Goal: Task Accomplishment & Management: Complete application form

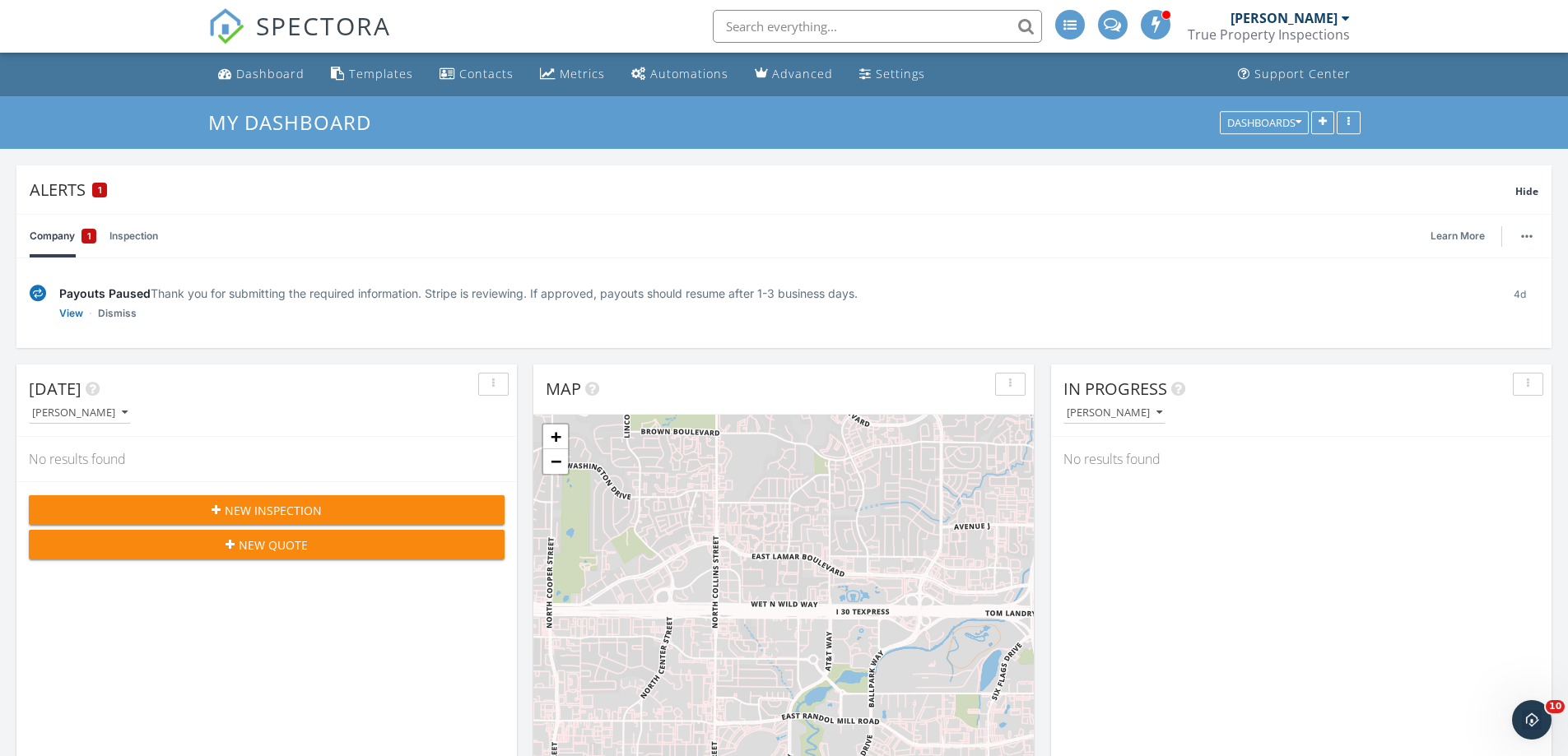
click at [1348, 17] on div at bounding box center [1345, 18] width 8 height 13
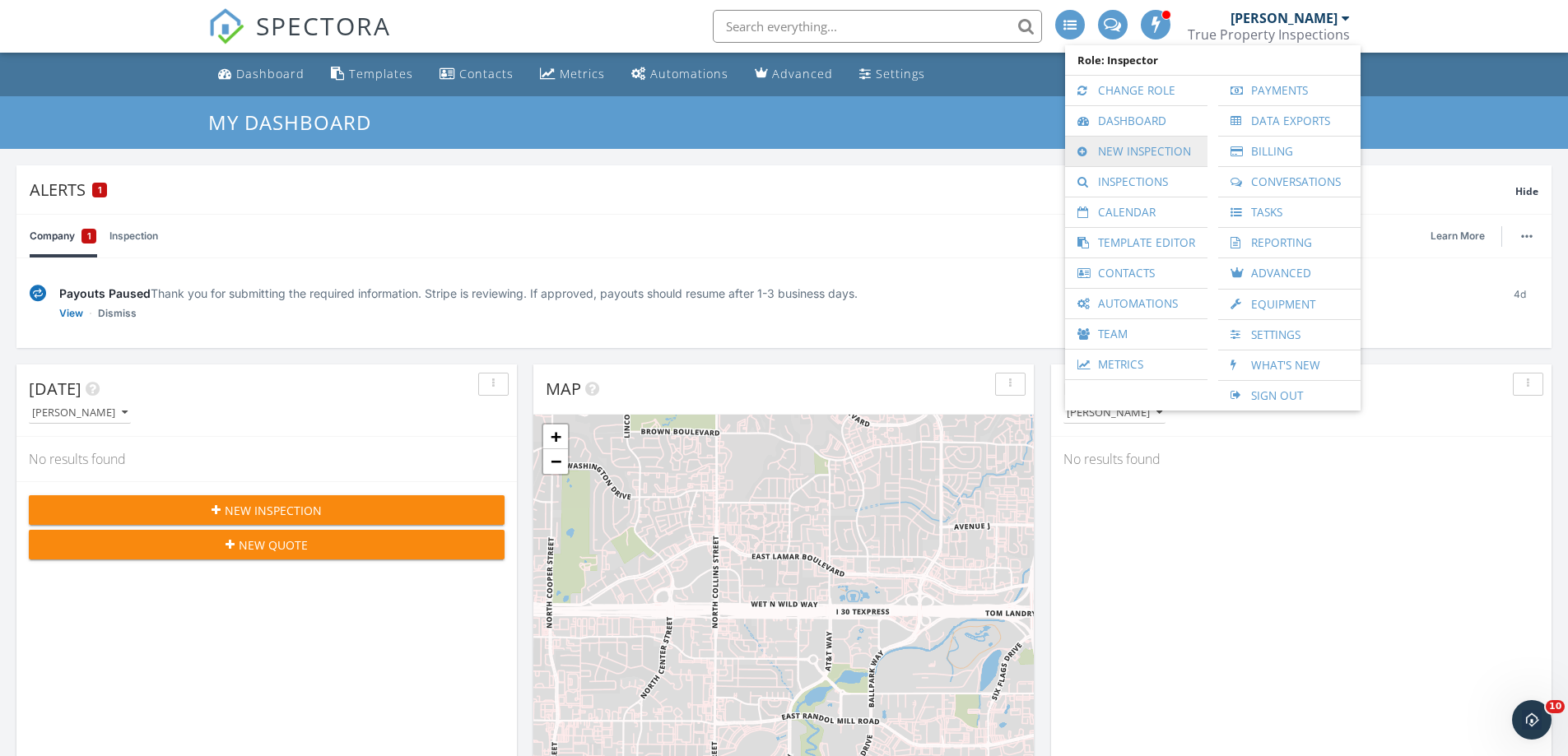
click at [1150, 155] on link "New Inspection" at bounding box center [1136, 151] width 126 height 29
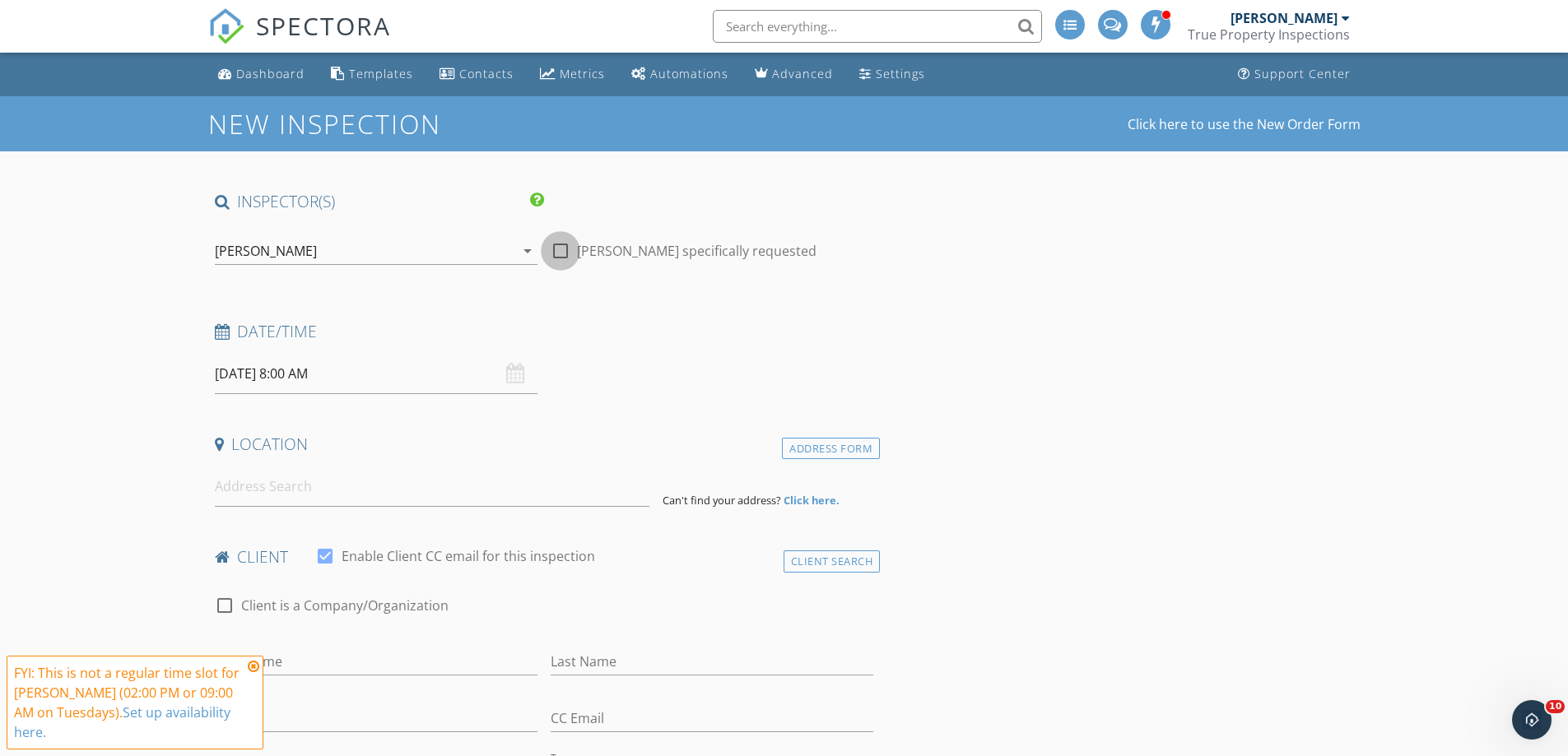
click at [562, 255] on div at bounding box center [560, 251] width 28 height 28
checkbox input "true"
click at [403, 358] on input "[DATE] 8:00 AM" at bounding box center [376, 373] width 323 height 40
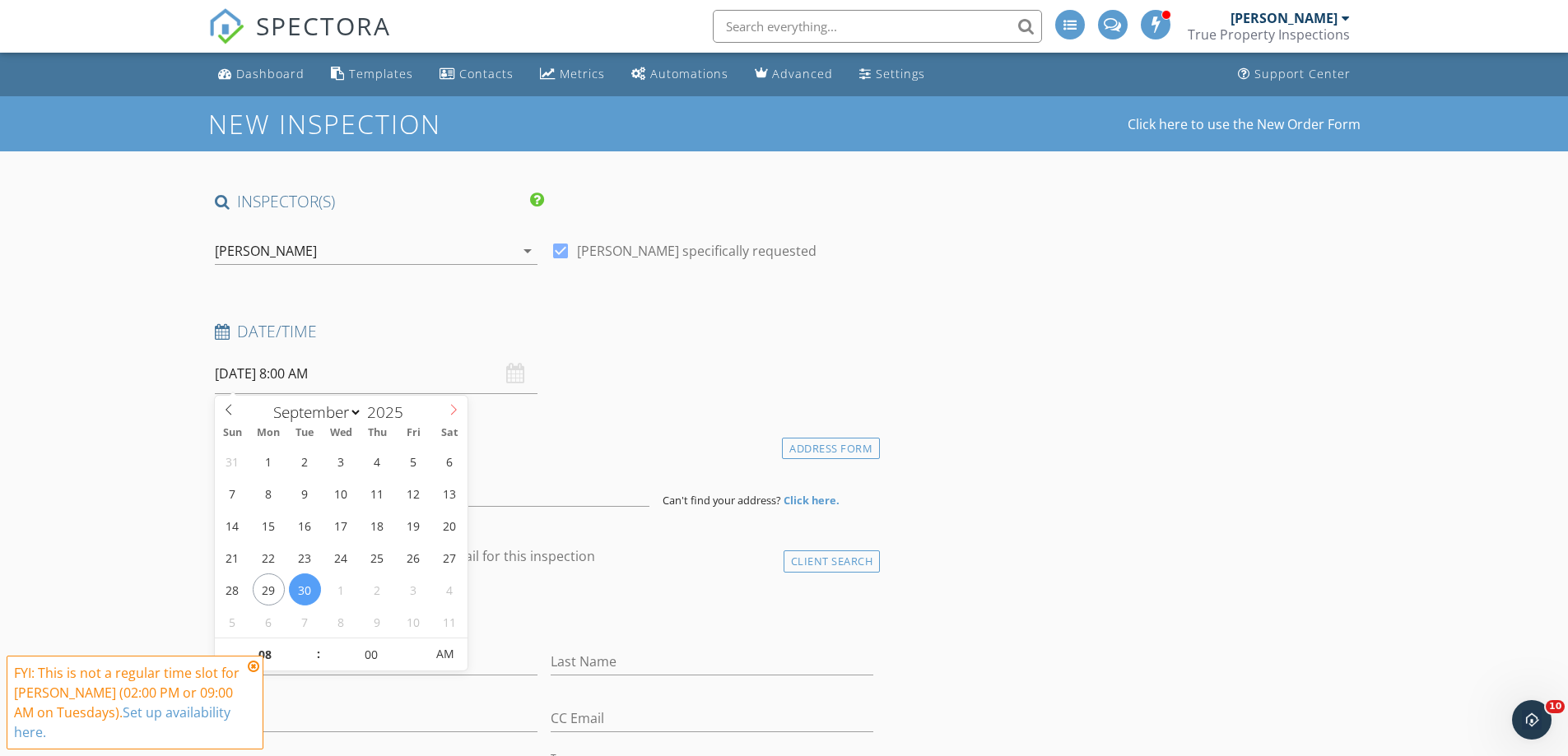
select select "9"
click at [451, 412] on icon at bounding box center [453, 410] width 12 height 12
type input "[DATE] 8:00 AM"
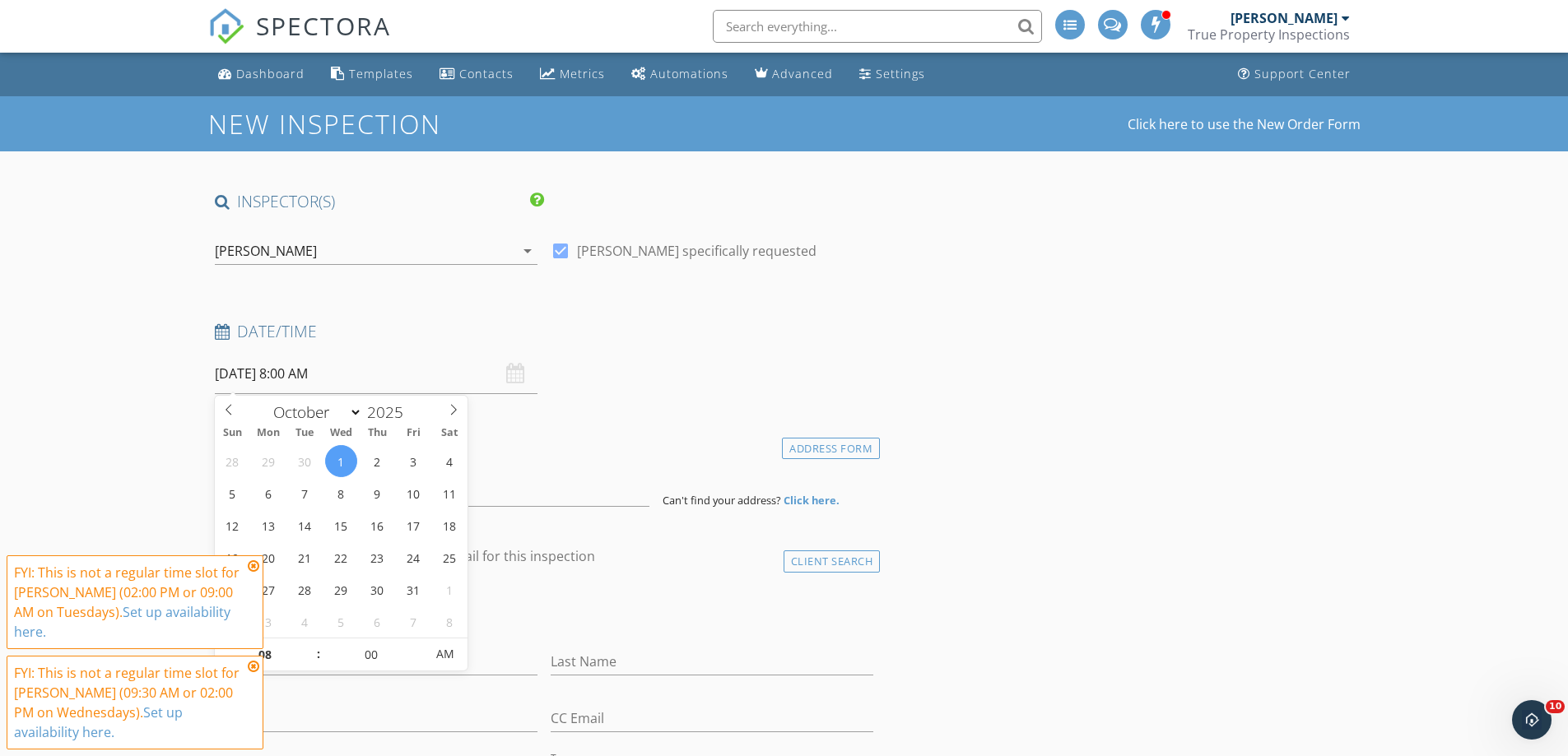
click at [252, 572] on icon at bounding box center [253, 566] width 12 height 13
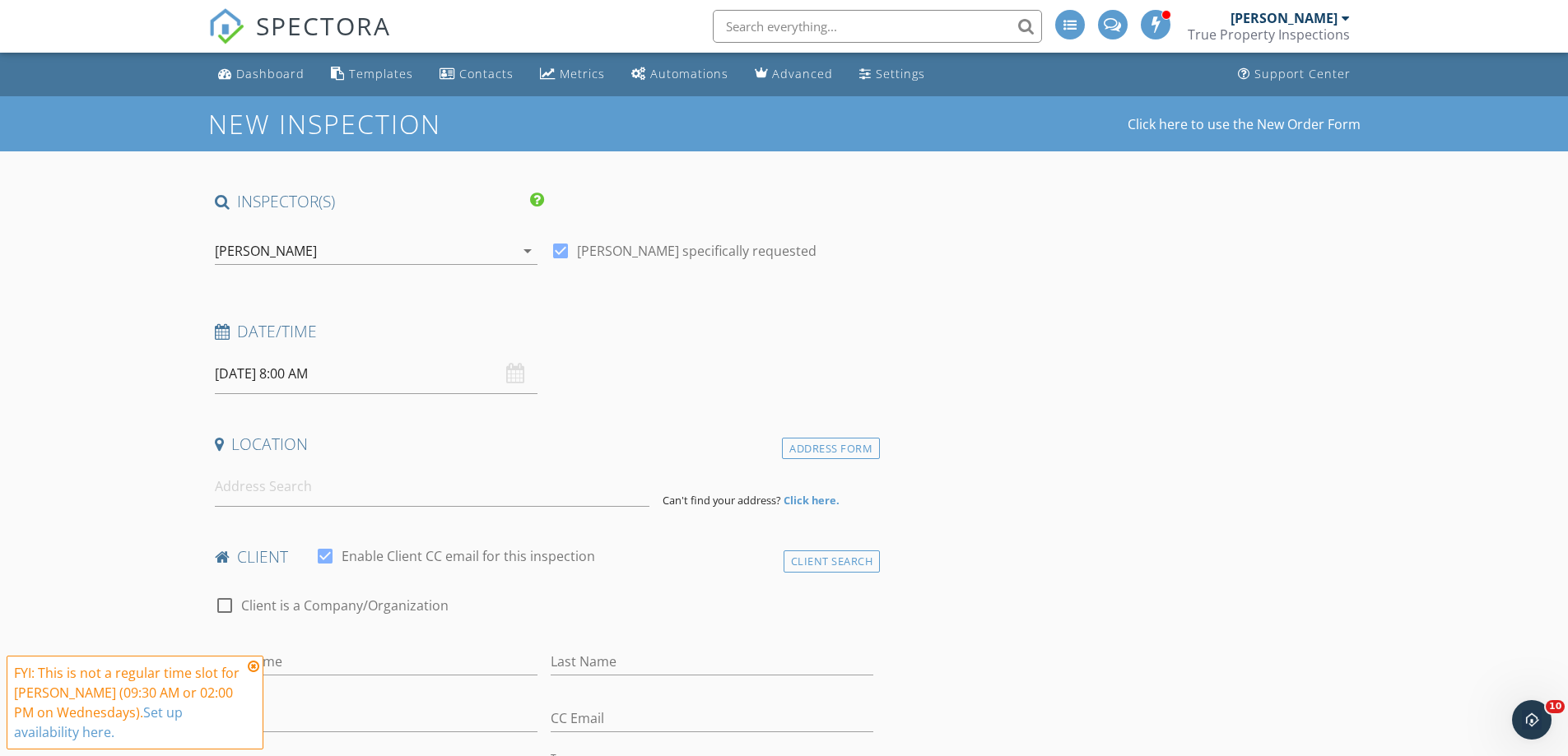
click at [252, 668] on icon at bounding box center [253, 666] width 12 height 13
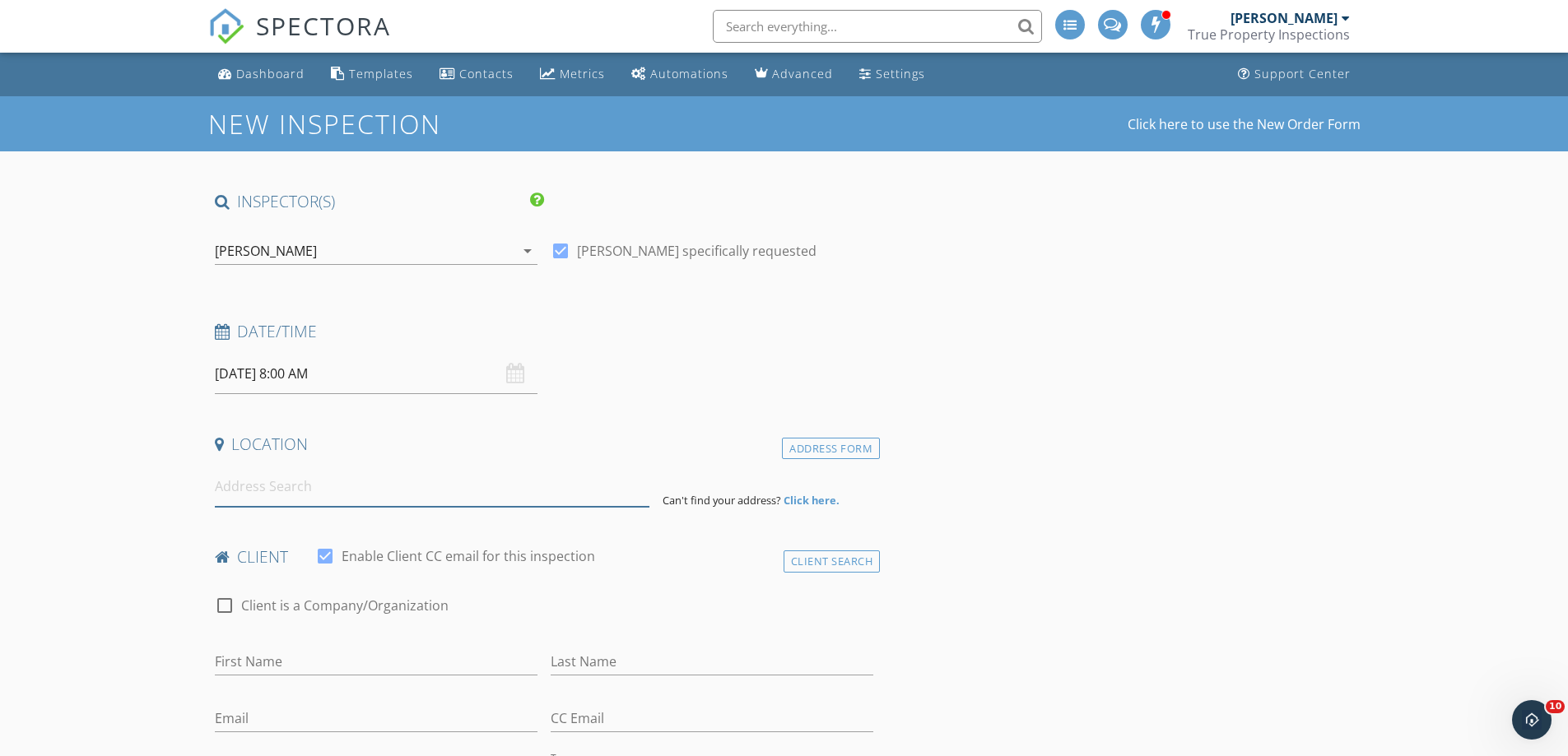
click at [341, 487] on input at bounding box center [432, 486] width 435 height 40
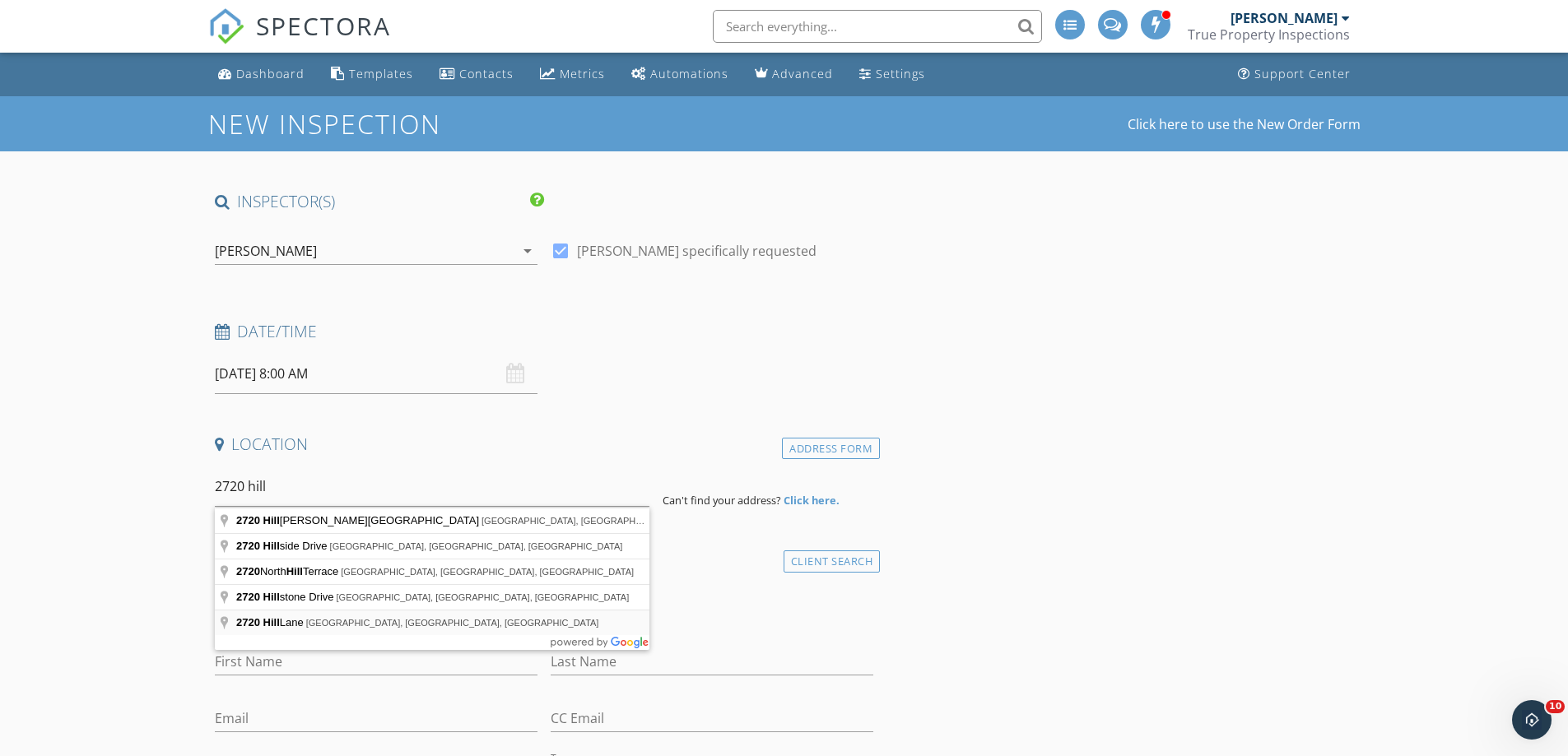
type input "[STREET_ADDRESS]"
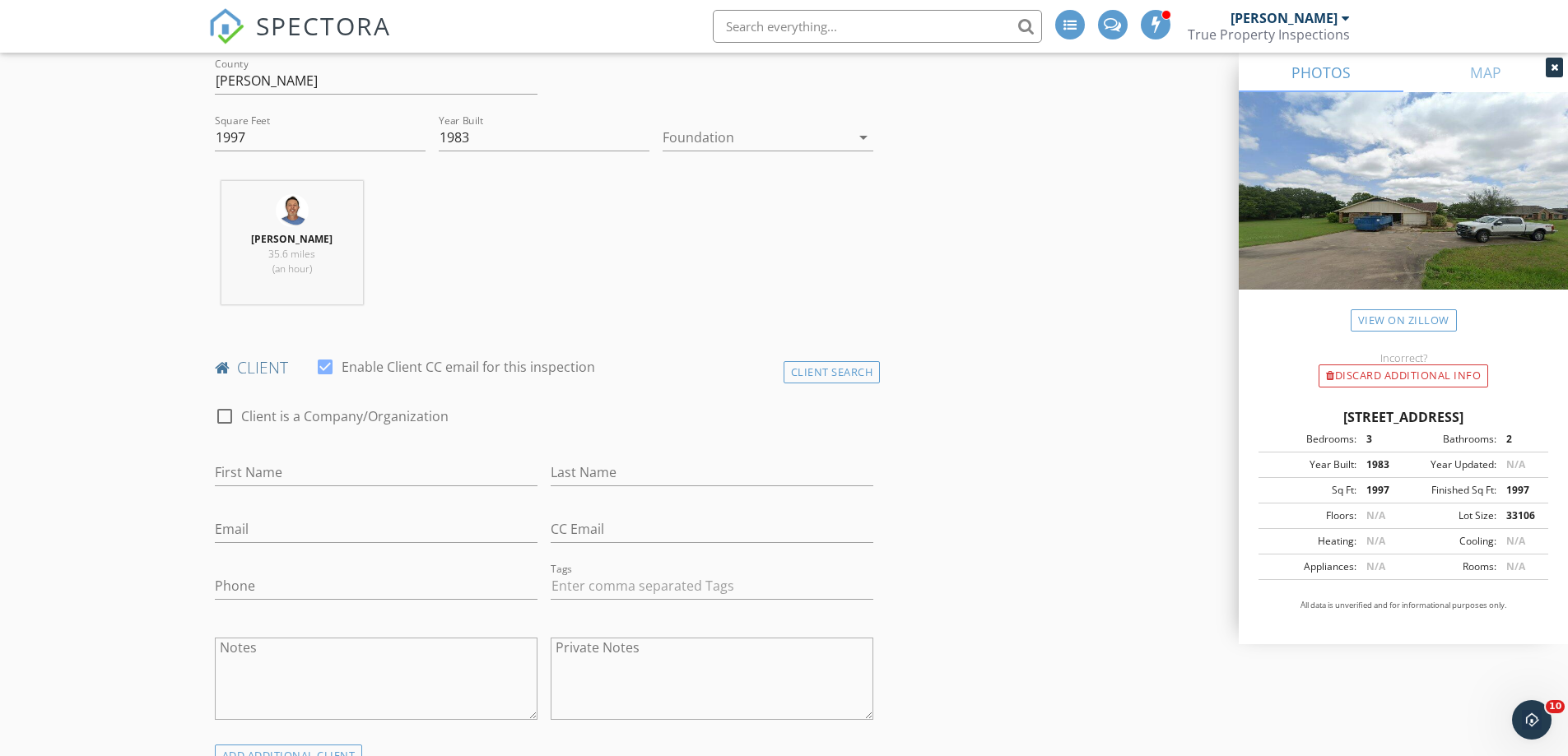
scroll to position [549, 0]
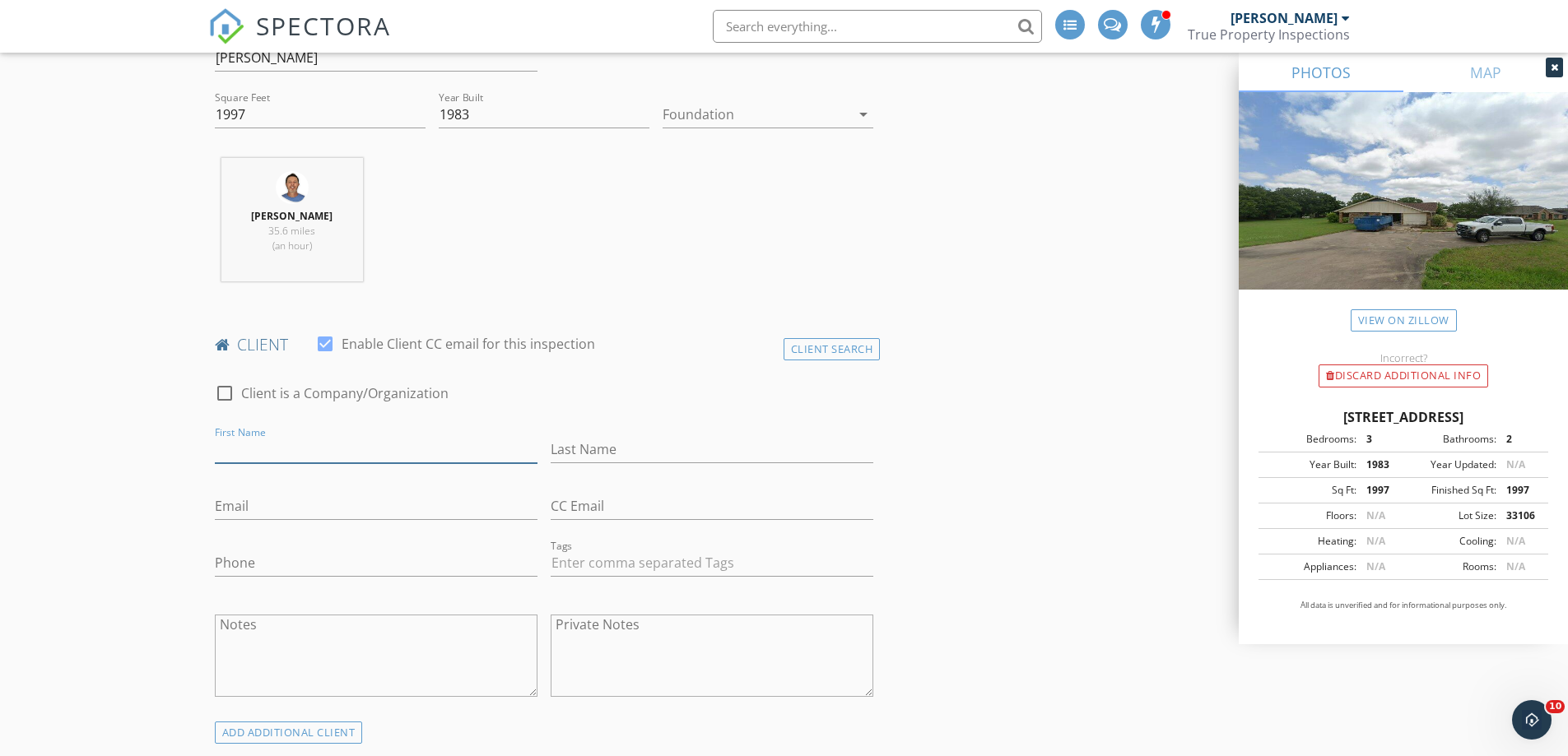
click at [312, 450] on input "First Name" at bounding box center [376, 450] width 323 height 28
type input "[PERSON_NAME]"
type input "[EMAIL_ADDRESS][DOMAIN_NAME]"
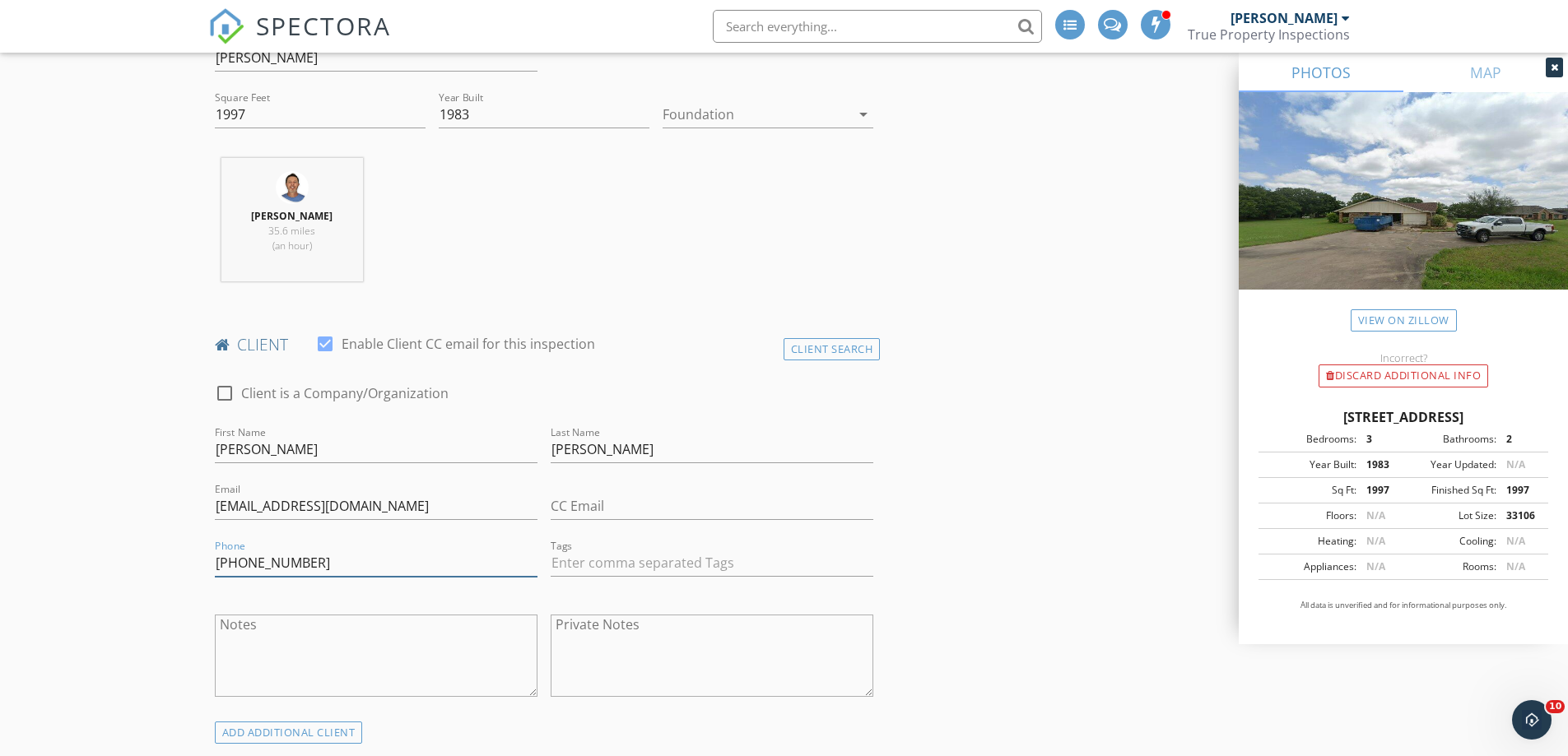
type input "[PHONE_NUMBER]"
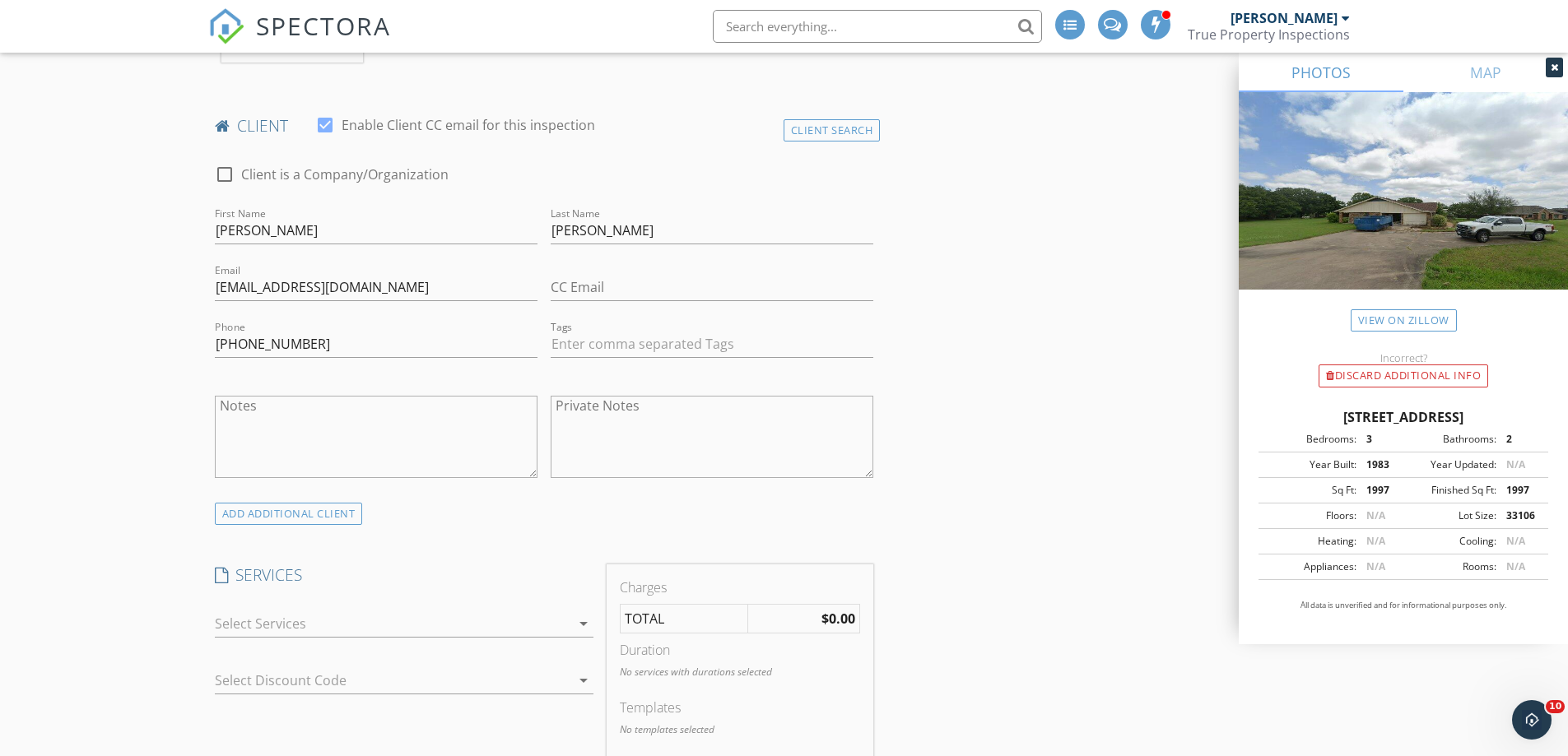
scroll to position [987, 0]
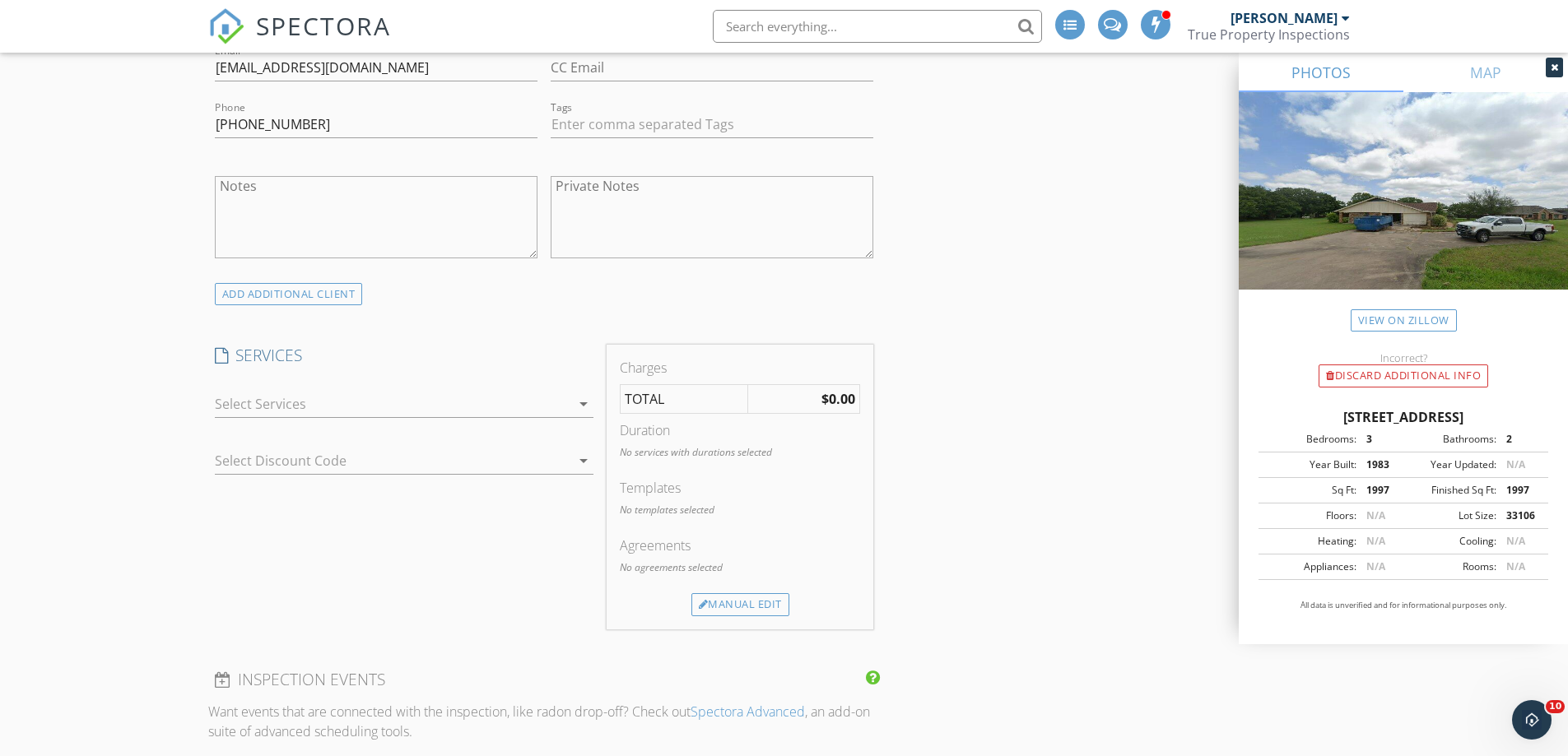
click at [358, 404] on div at bounding box center [393, 404] width 356 height 27
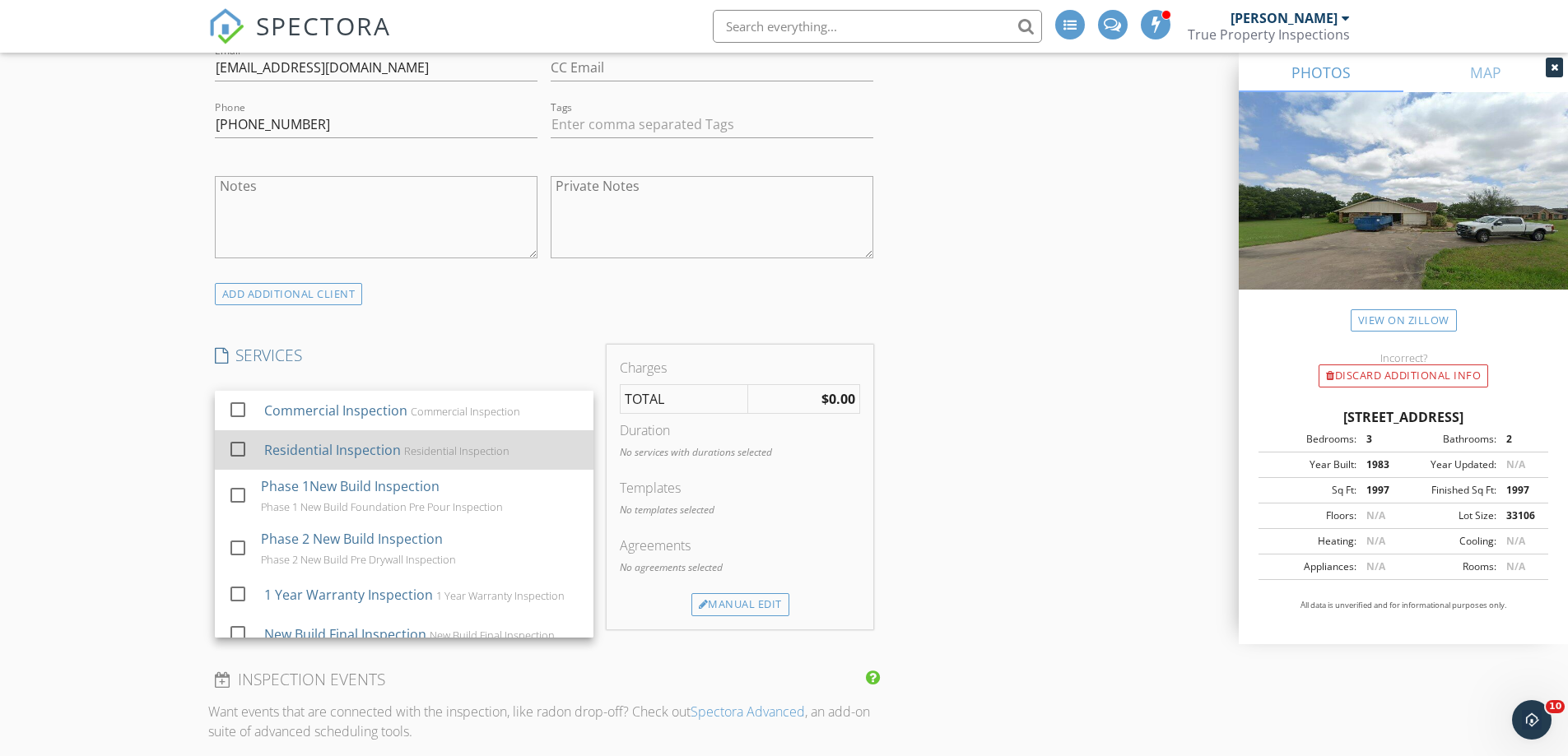
click at [345, 448] on div "Residential Inspection" at bounding box center [332, 450] width 137 height 20
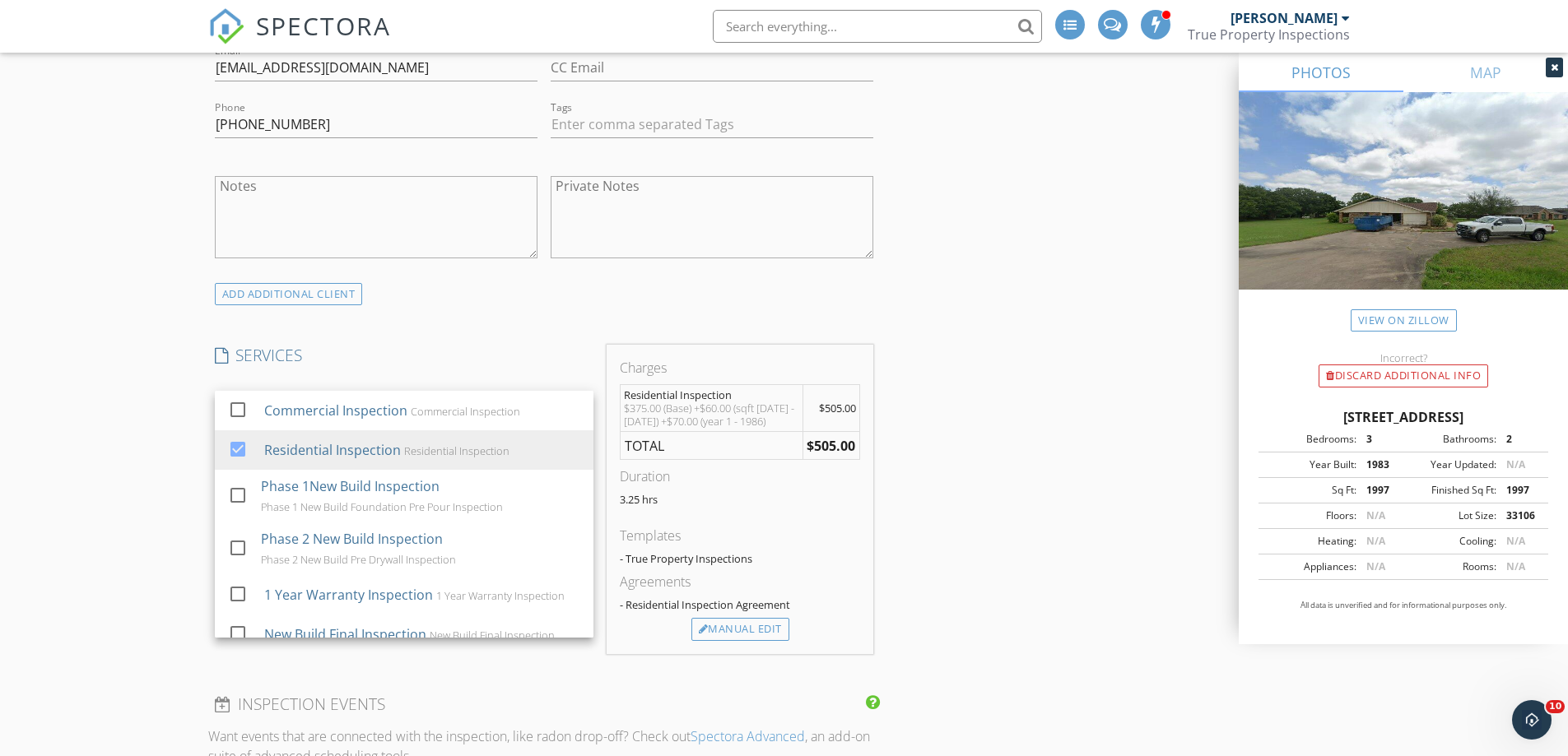
click at [174, 444] on div "New Inspection Click here to use the New Order Form INSPECTOR(S) check_box [PER…" at bounding box center [784, 627] width 1568 height 3036
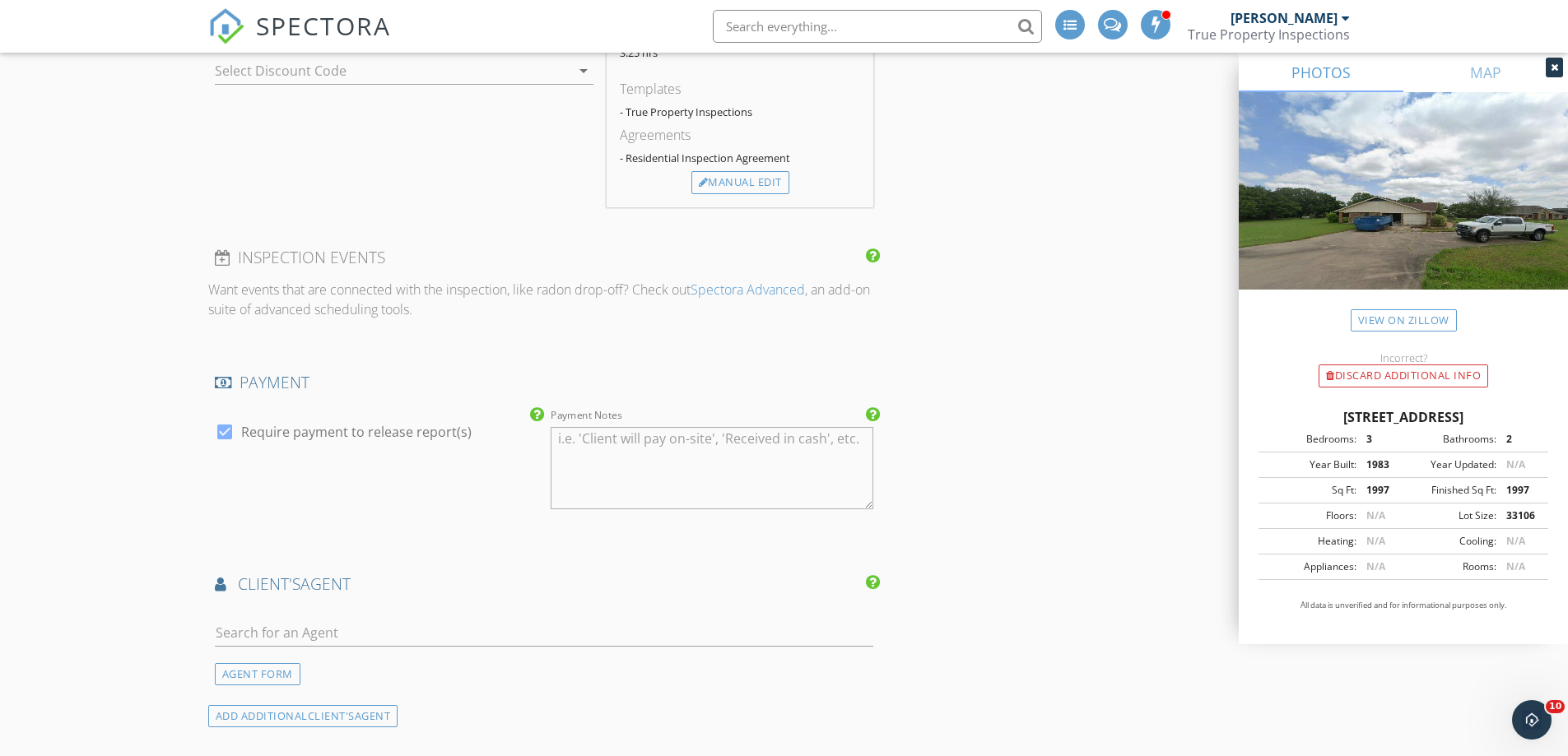
scroll to position [1645, 0]
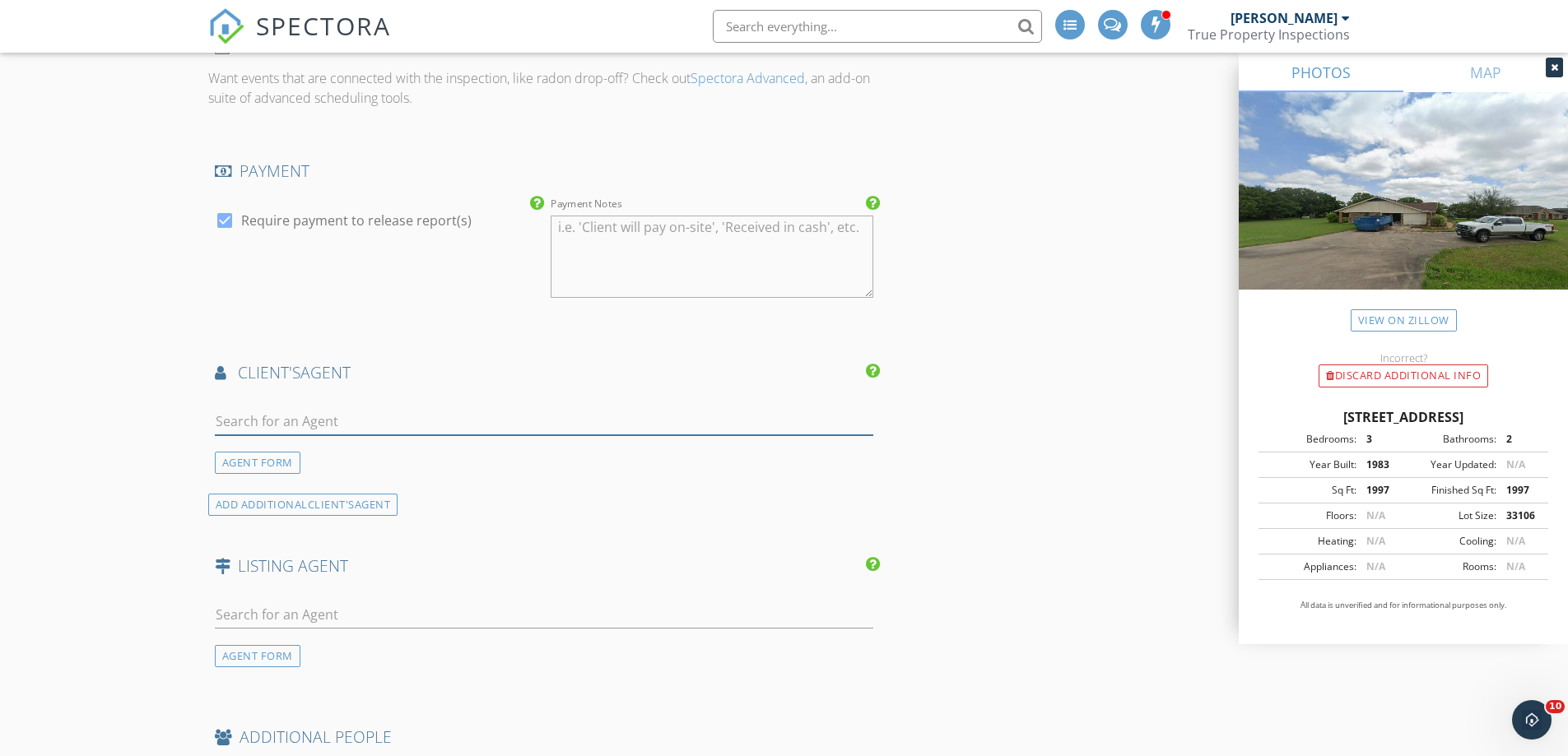
click at [328, 414] on input "text" at bounding box center [545, 421] width 660 height 28
type input "gab"
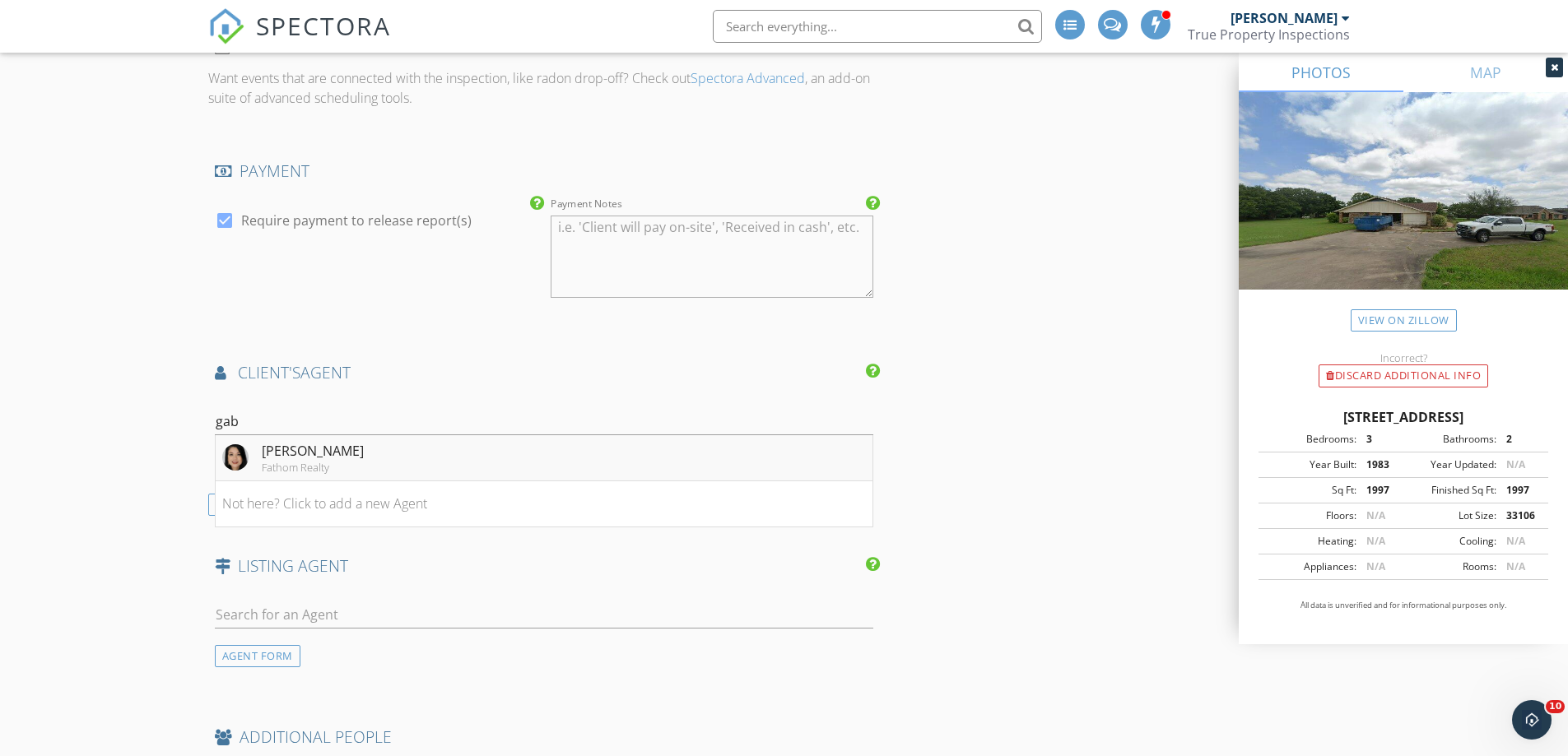
click at [325, 444] on div "[PERSON_NAME]" at bounding box center [312, 450] width 102 height 20
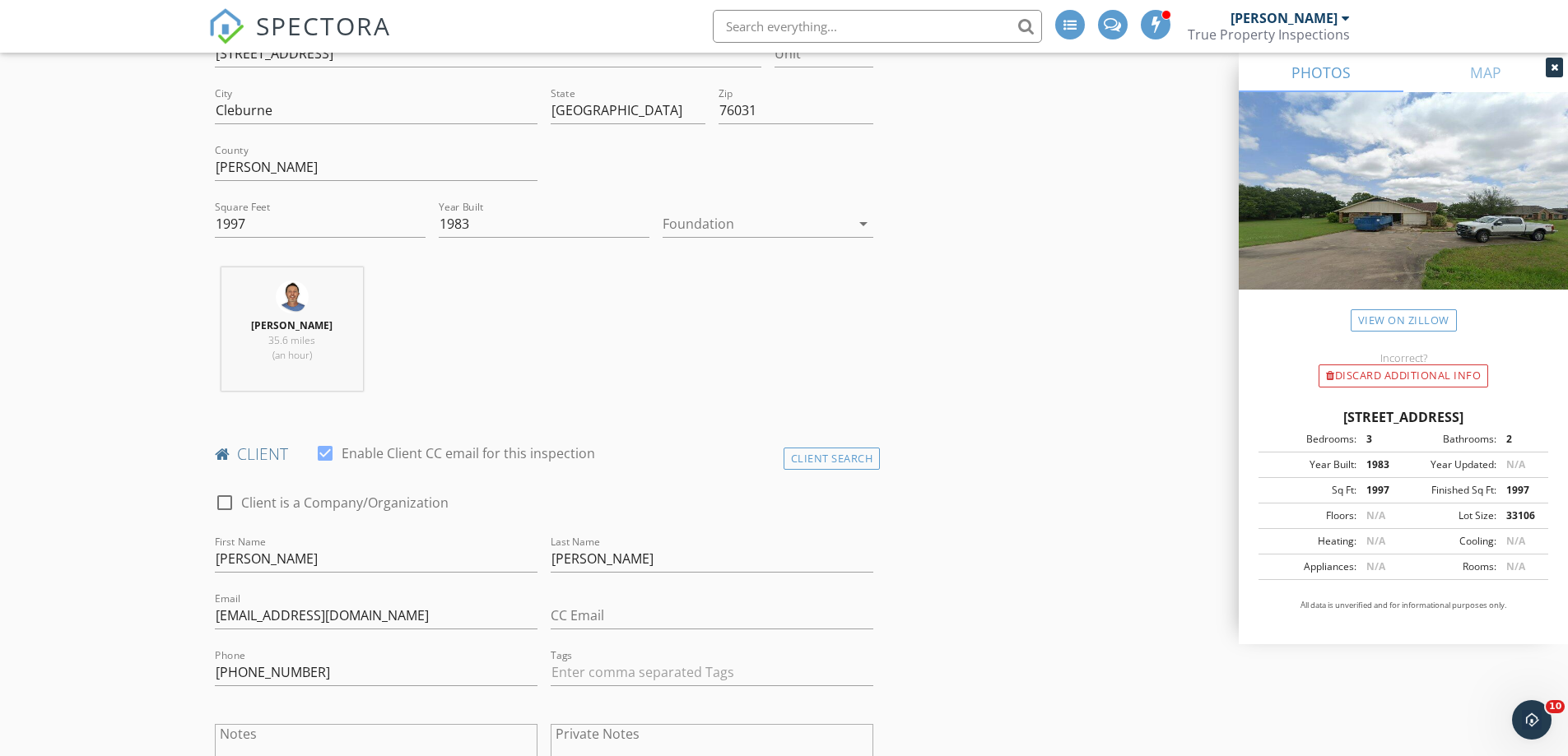
scroll to position [438, 0]
click at [818, 235] on div at bounding box center [756, 225] width 188 height 27
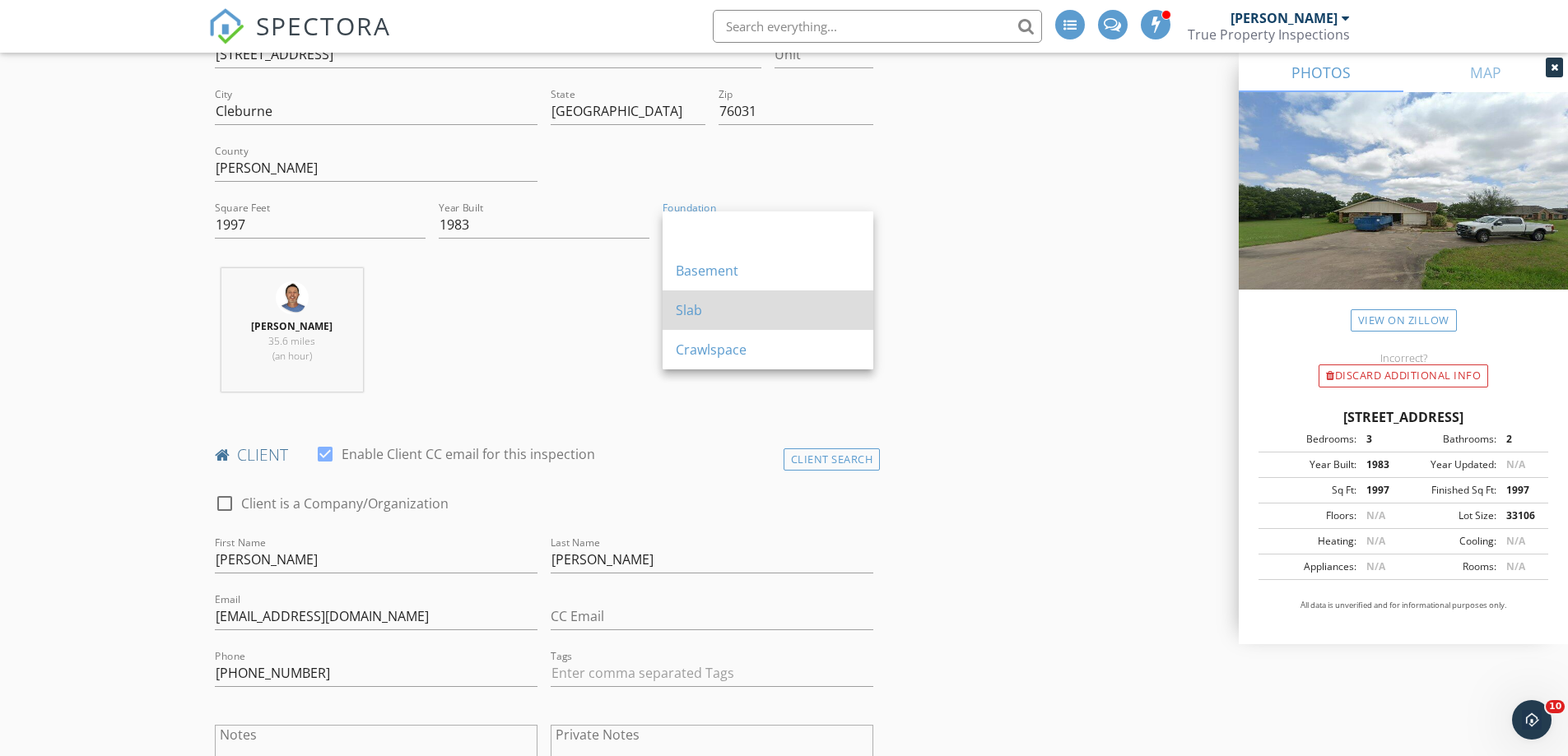
click at [720, 306] on div "Slab" at bounding box center [767, 310] width 184 height 20
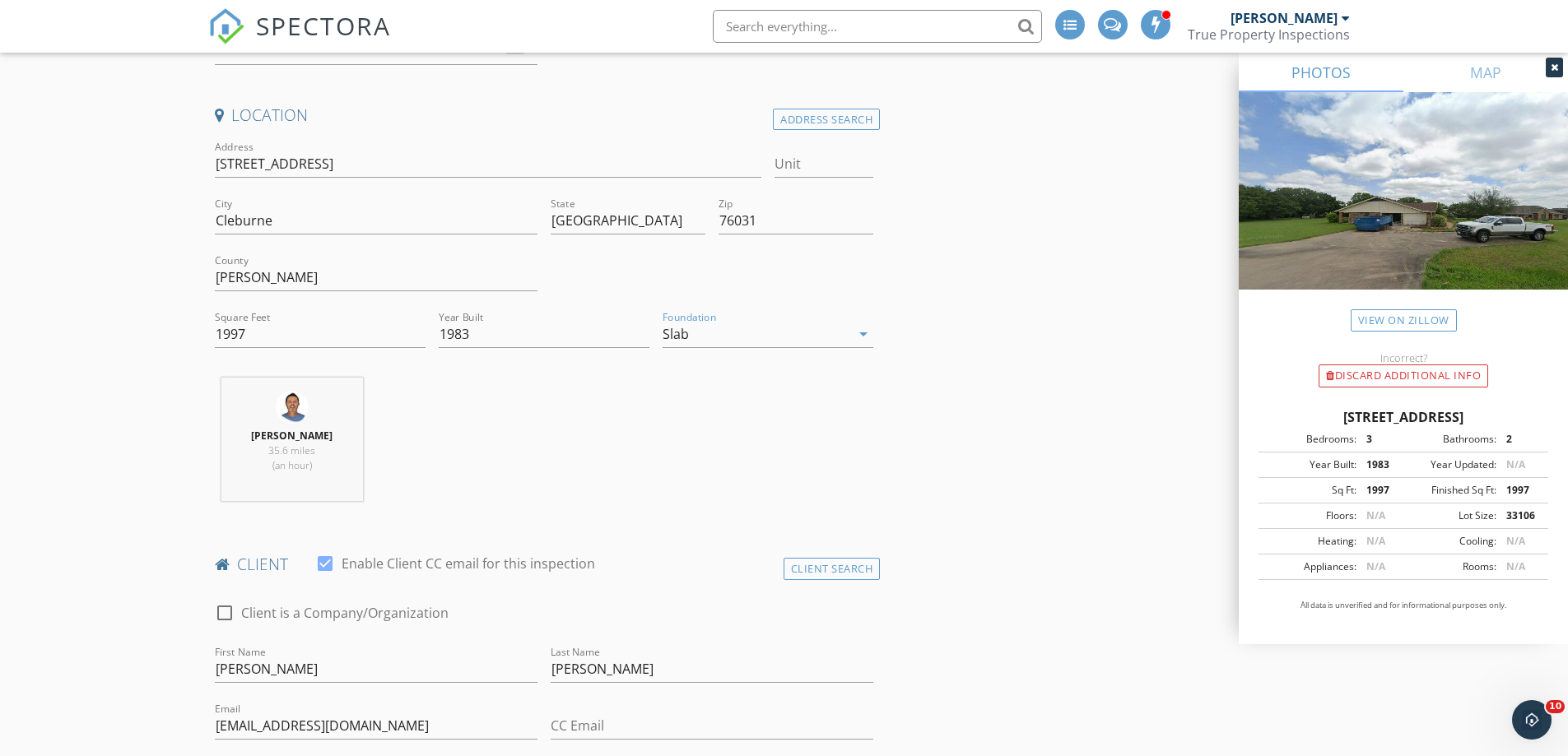
scroll to position [219, 0]
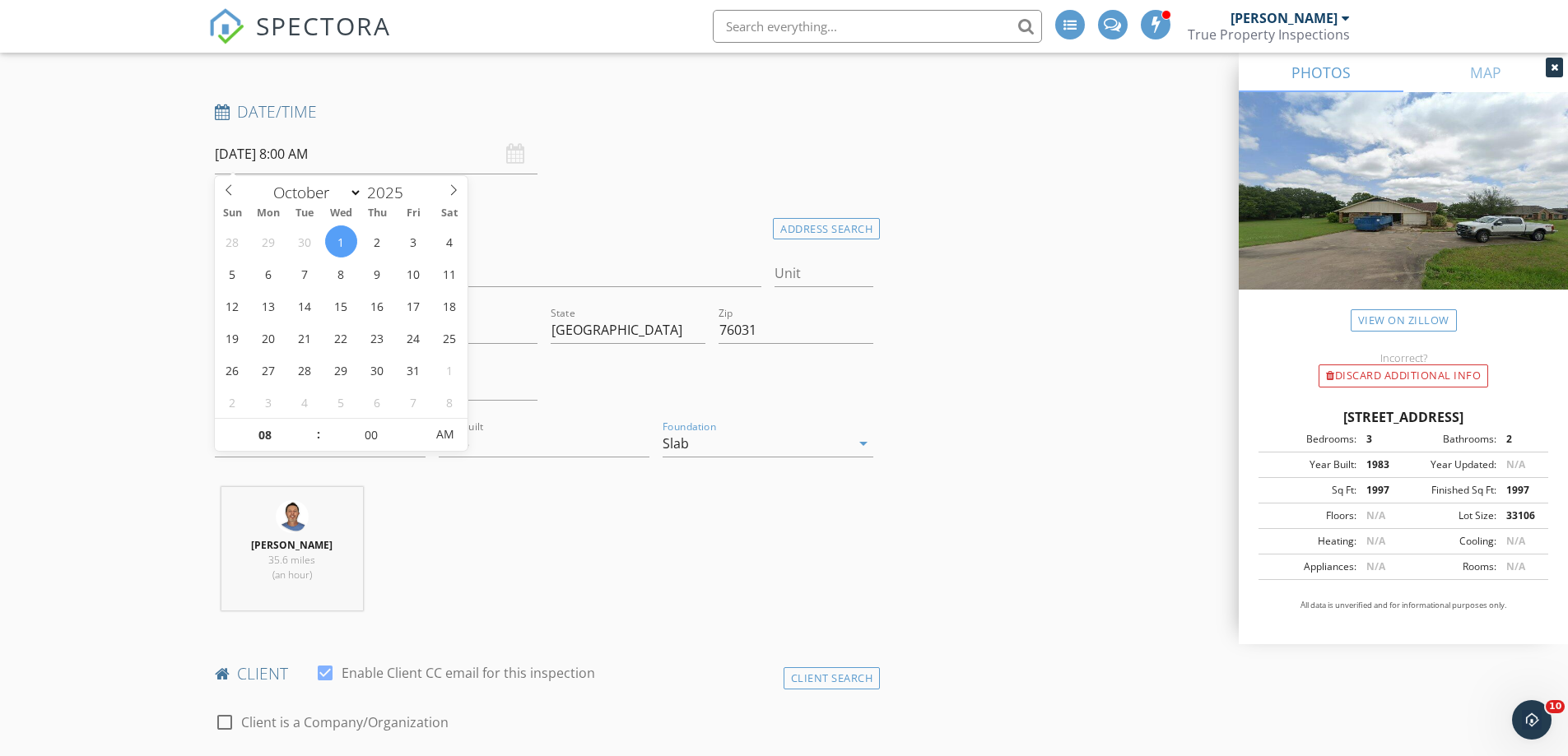
click at [413, 157] on input "[DATE] 8:00 AM" at bounding box center [376, 154] width 323 height 40
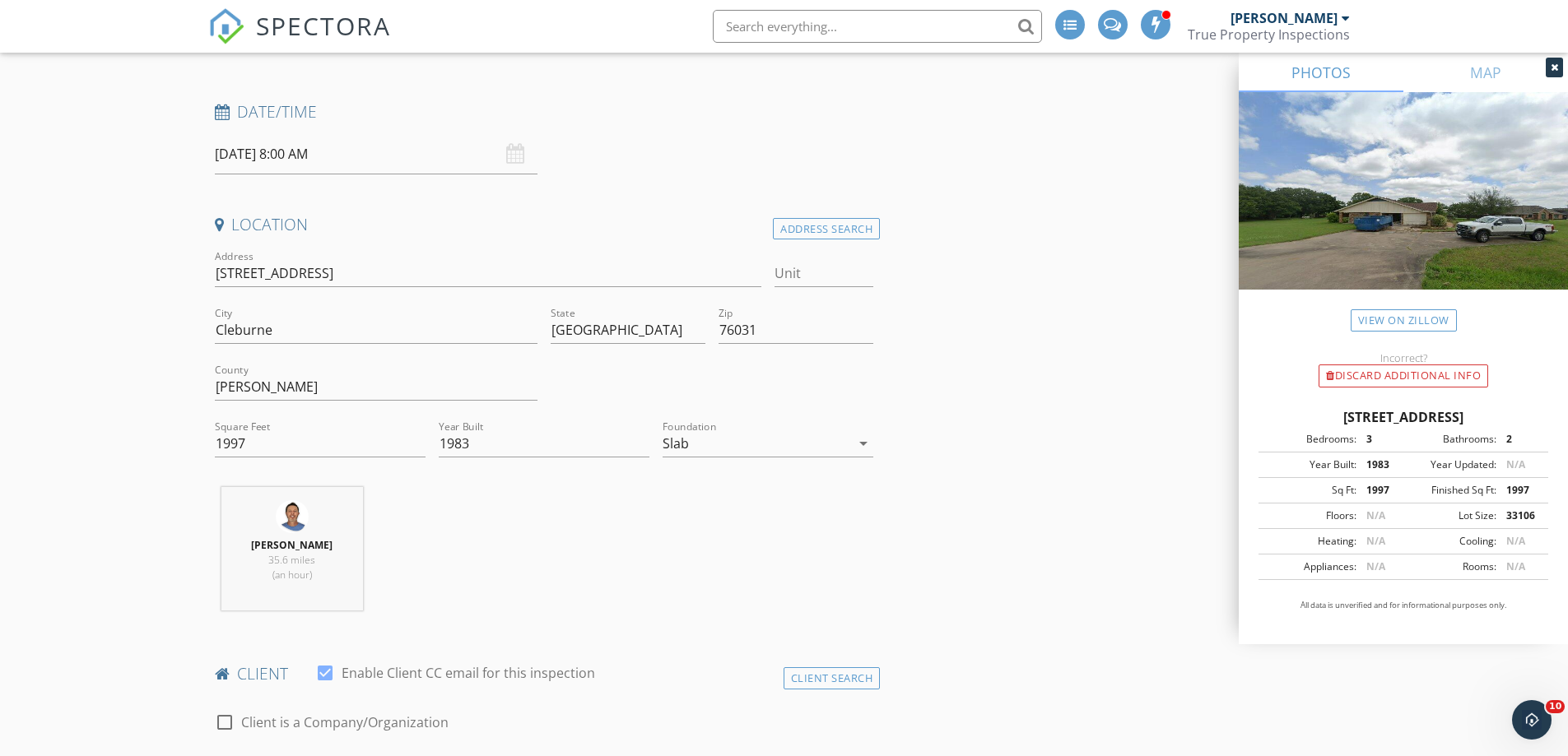
click at [604, 153] on div "Date/Time [DATE] 8:00 AM" at bounding box center [544, 138] width 672 height 73
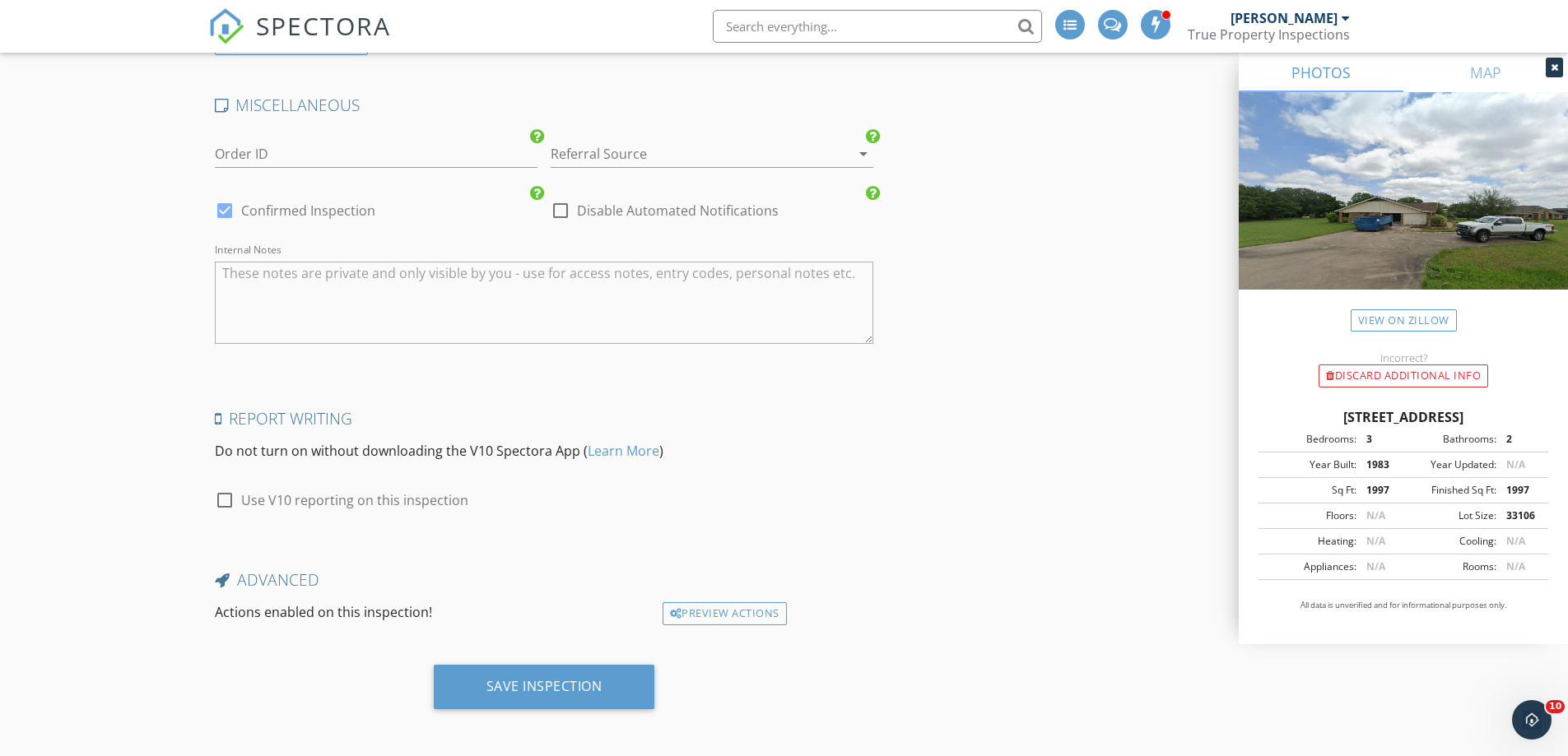
scroll to position [2690, 0]
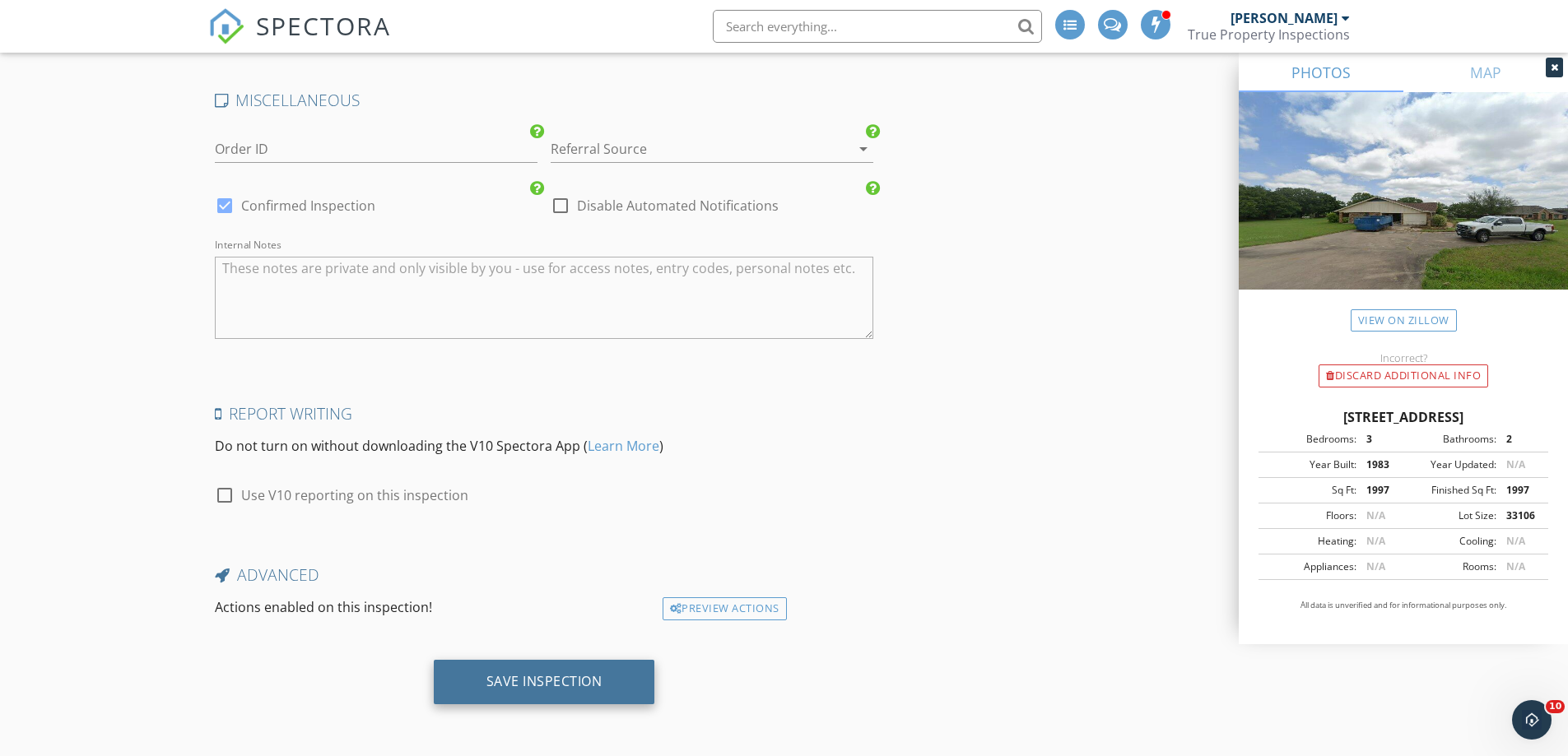
click at [535, 679] on div "Save Inspection" at bounding box center [544, 680] width 116 height 17
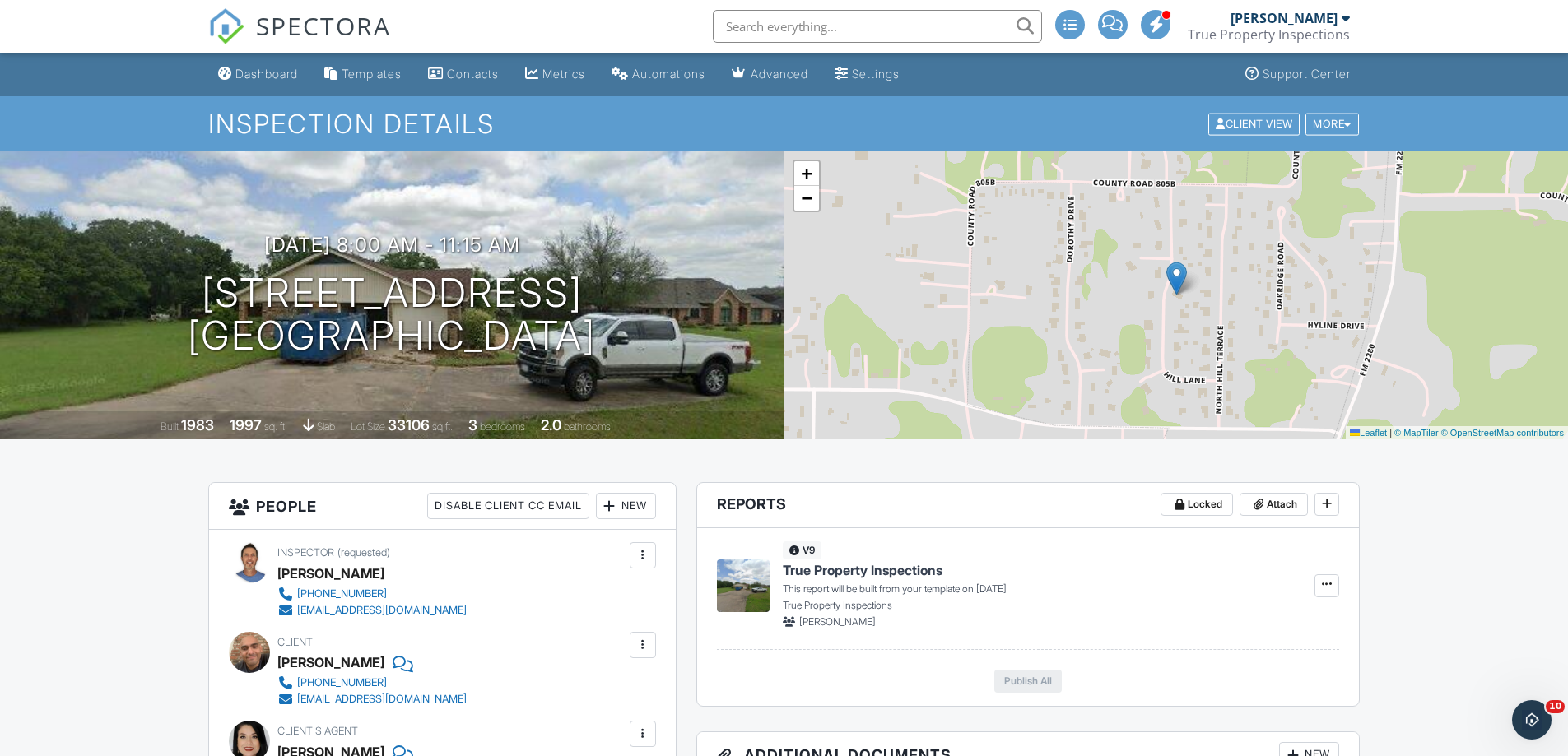
click at [1347, 17] on div at bounding box center [1345, 18] width 8 height 13
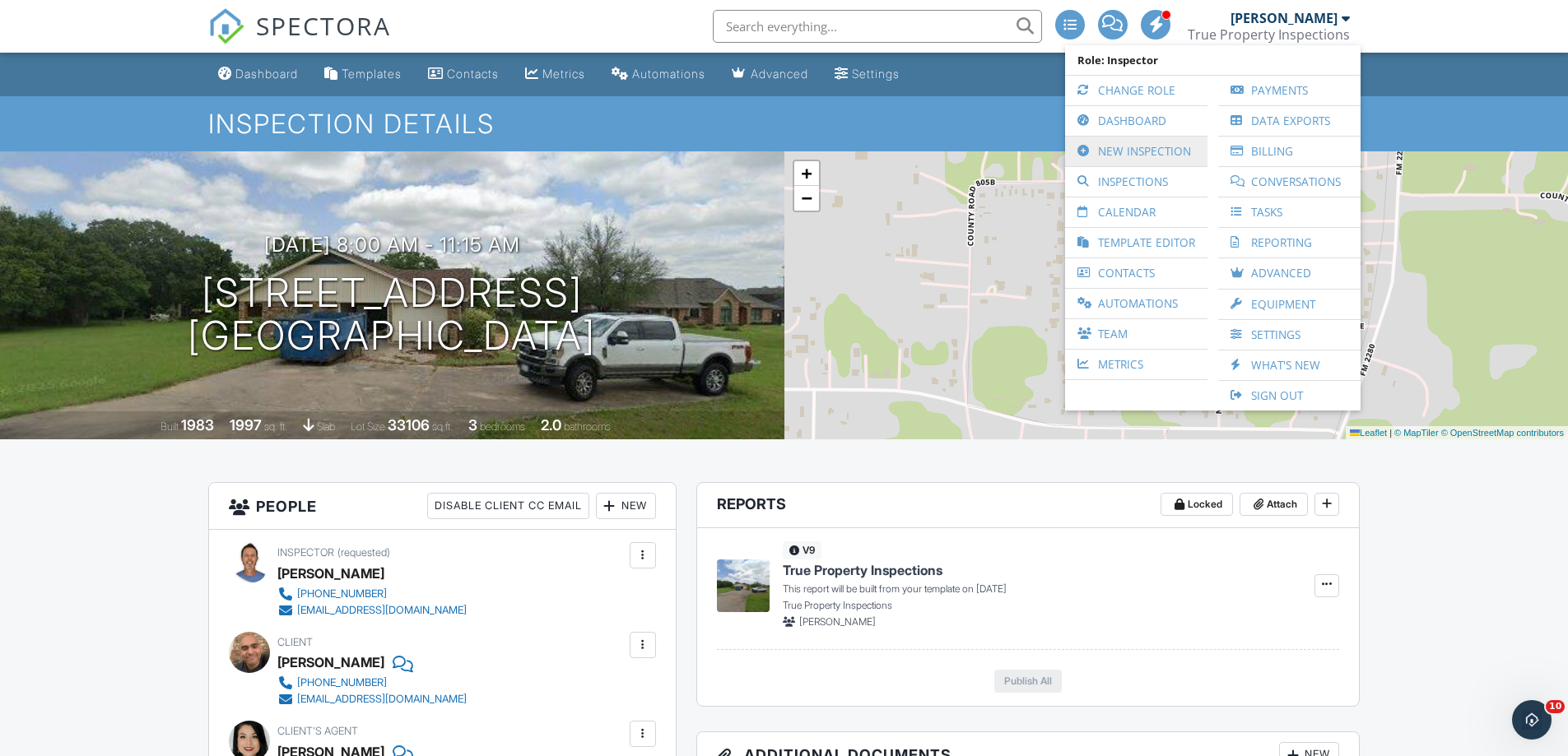
click at [1127, 152] on link "New Inspection" at bounding box center [1136, 151] width 126 height 29
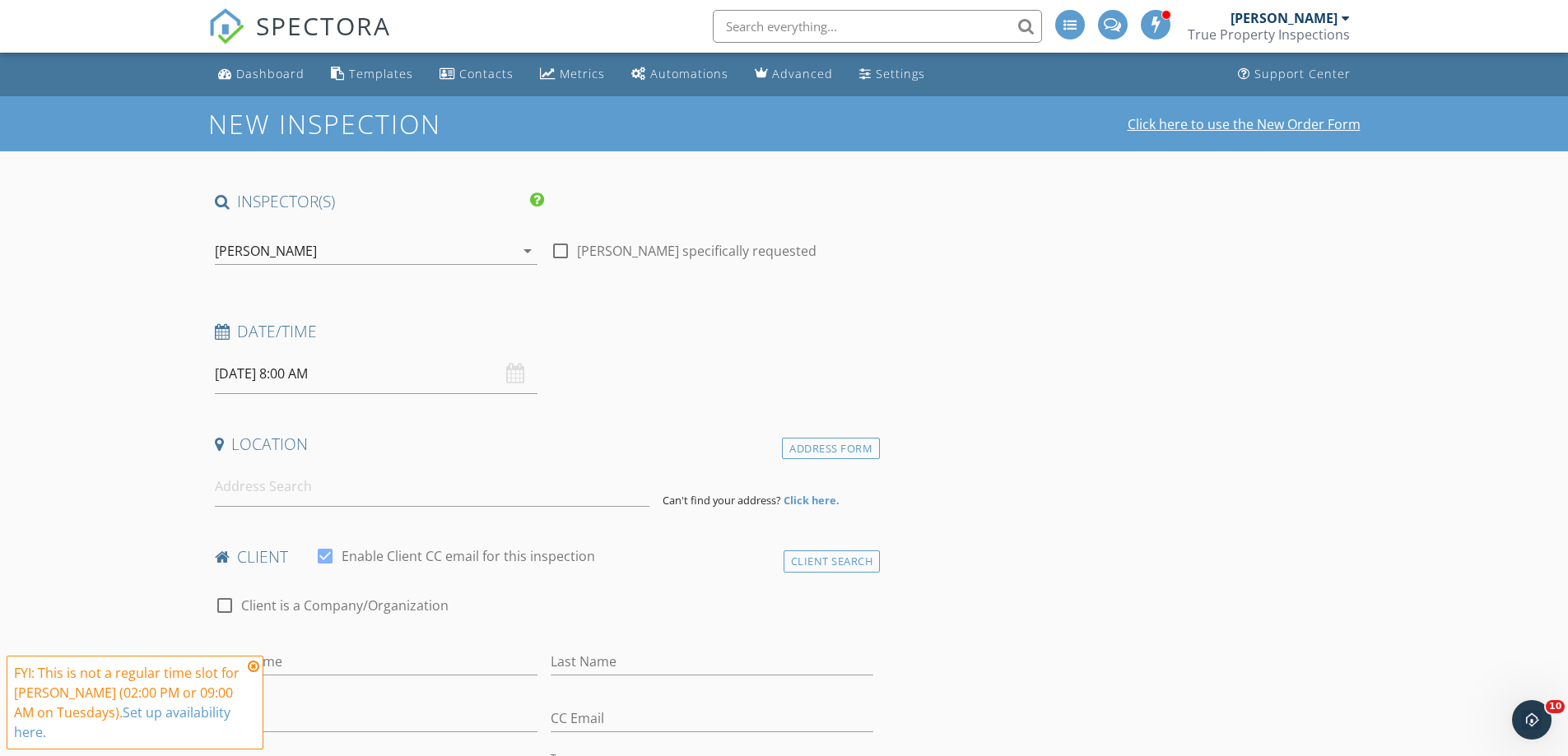
click at [1253, 120] on link "Click here to use the New Order Form" at bounding box center [1244, 123] width 233 height 13
click at [1335, 16] on div "[PERSON_NAME]" at bounding box center [1284, 18] width 107 height 17
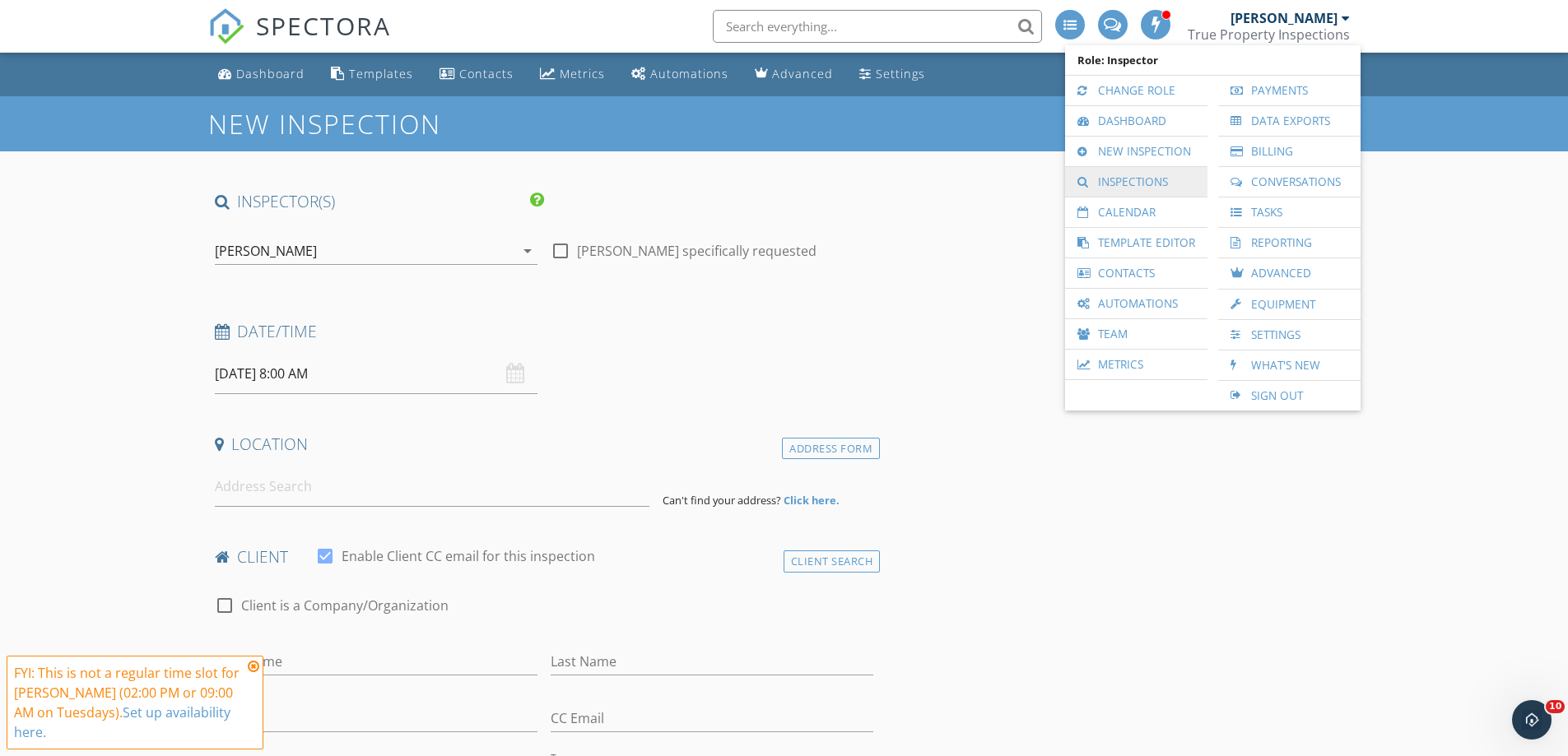
click at [1131, 177] on link "Inspections" at bounding box center [1136, 181] width 126 height 29
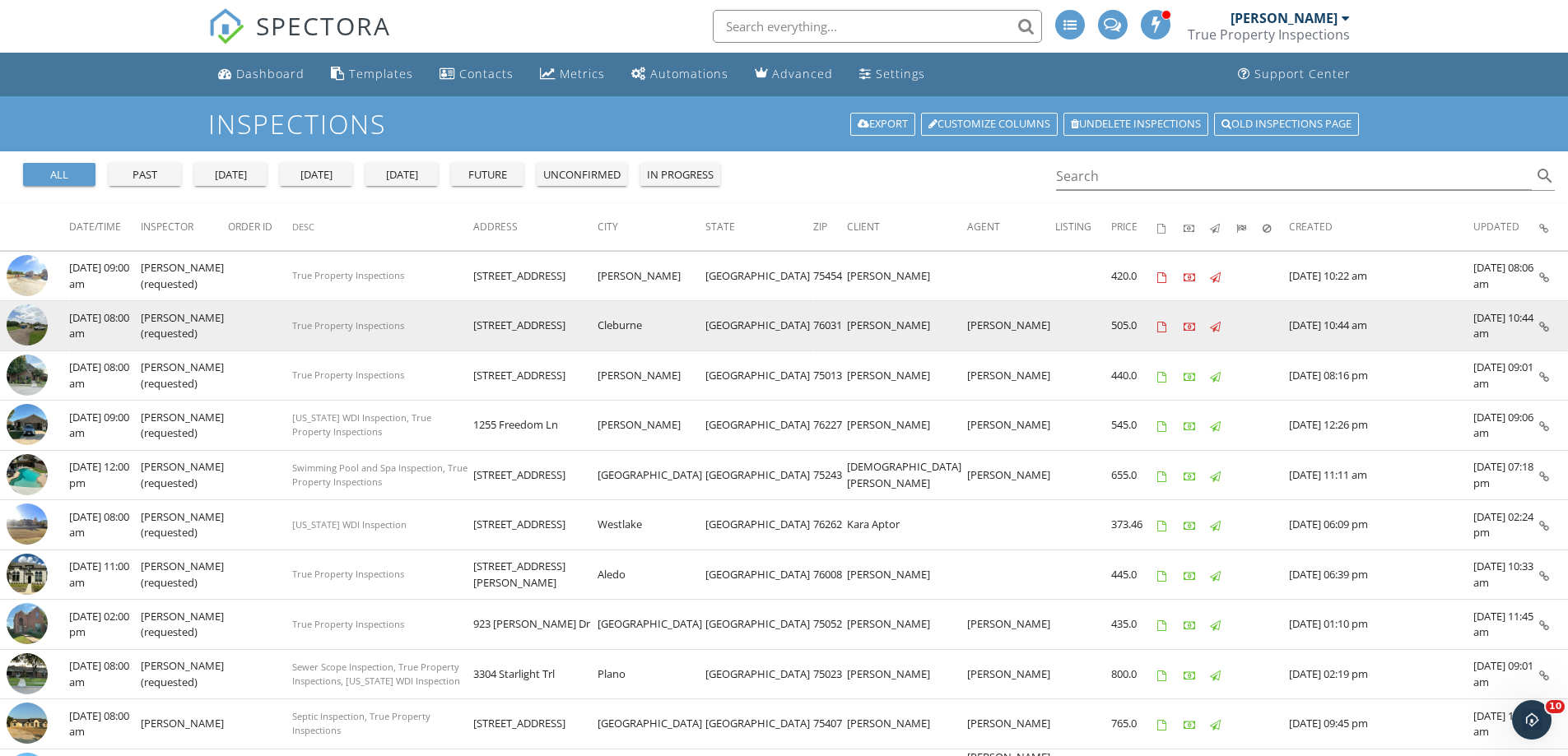
click at [30, 324] on img at bounding box center [27, 325] width 41 height 41
